Goal: Information Seeking & Learning: Learn about a topic

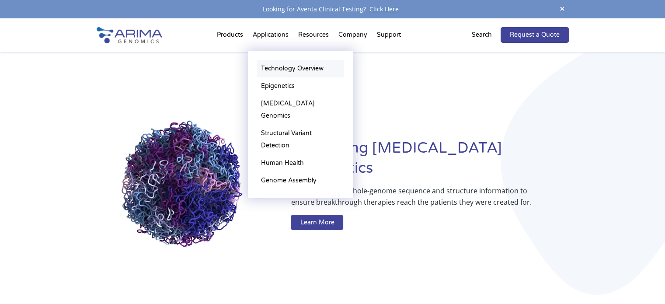
click at [280, 64] on link "Technology Overview" at bounding box center [300, 68] width 87 height 17
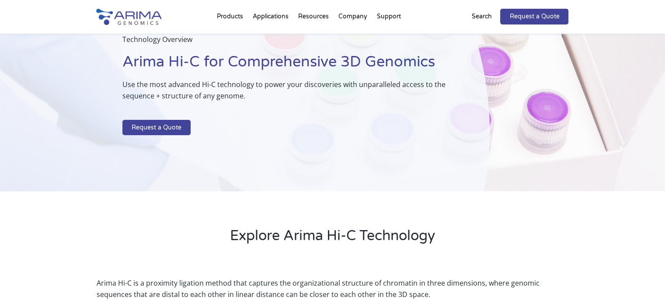
scroll to position [39, 0]
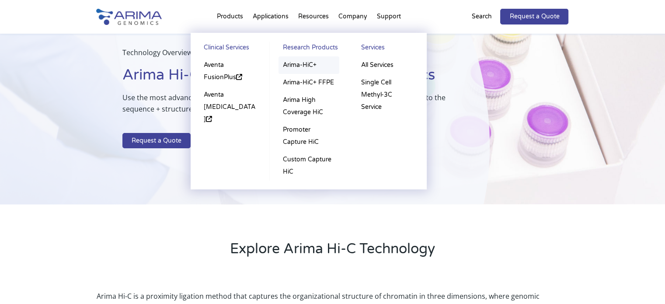
click at [299, 61] on link "Arima-HiC+" at bounding box center [308, 64] width 61 height 17
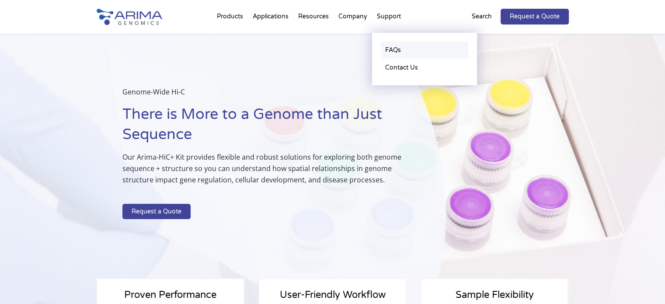
click at [394, 49] on link "FAQs" at bounding box center [424, 50] width 87 height 17
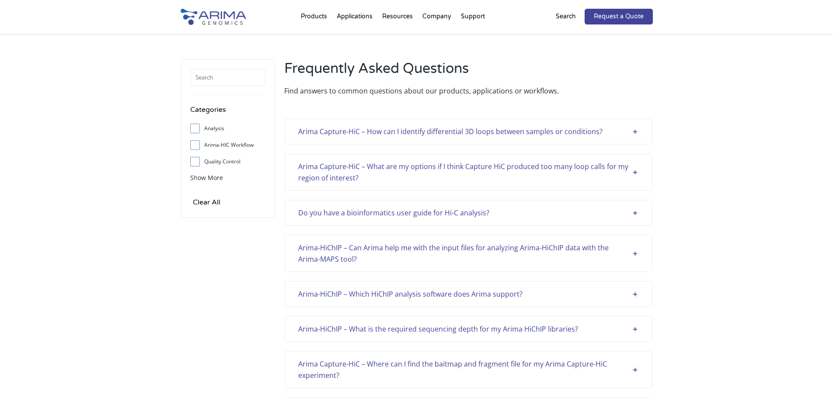
click at [215, 23] on img at bounding box center [213, 17] width 66 height 16
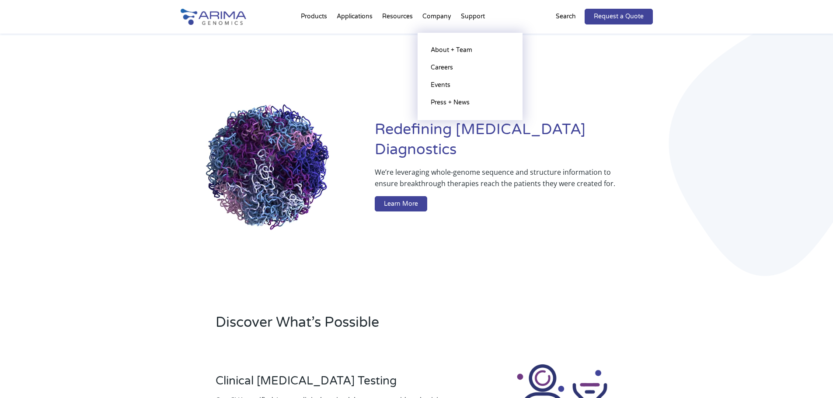
click at [435, 19] on li "Company About + Team Careers Events Press + News" at bounding box center [436, 18] width 38 height 30
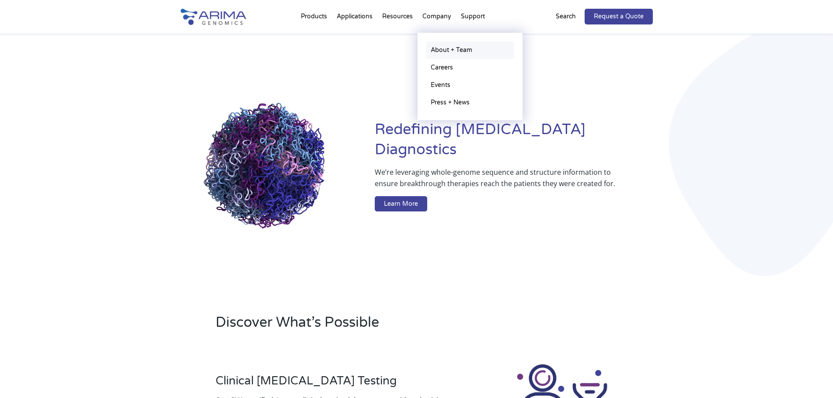
click at [440, 47] on link "About + Team" at bounding box center [469, 50] width 87 height 17
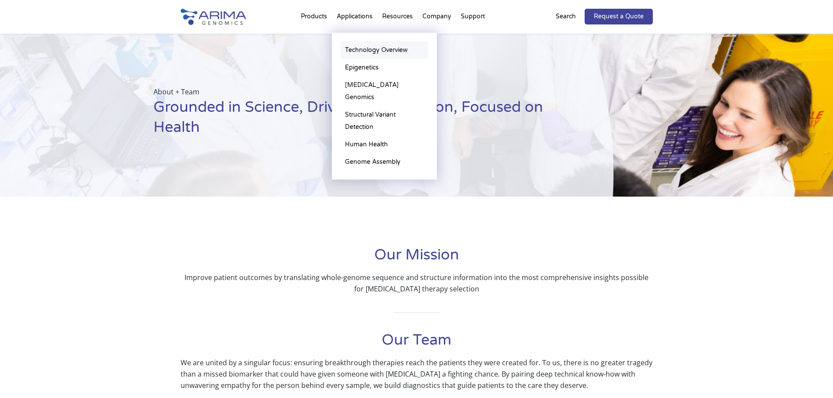
click at [358, 48] on link "Technology Overview" at bounding box center [383, 50] width 87 height 17
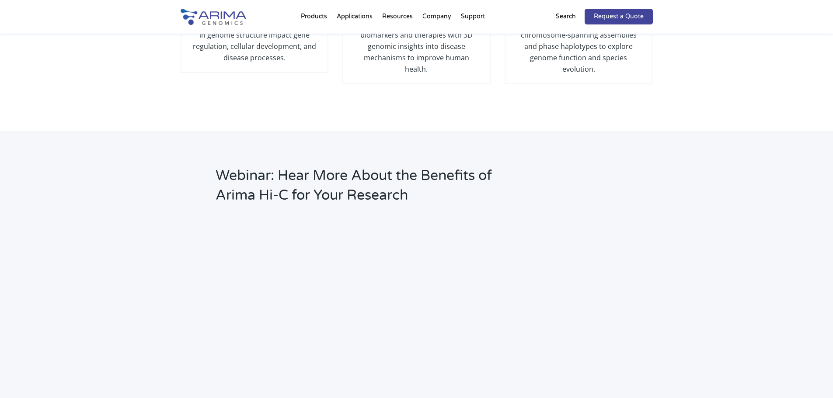
scroll to position [1084, 0]
